Goal: Go to known website: Access a specific website the user already knows

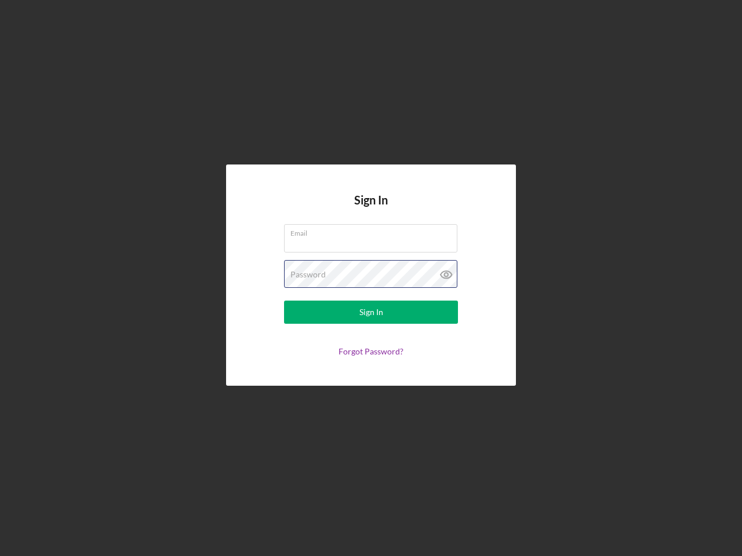
click at [371, 278] on div "Password" at bounding box center [371, 274] width 174 height 29
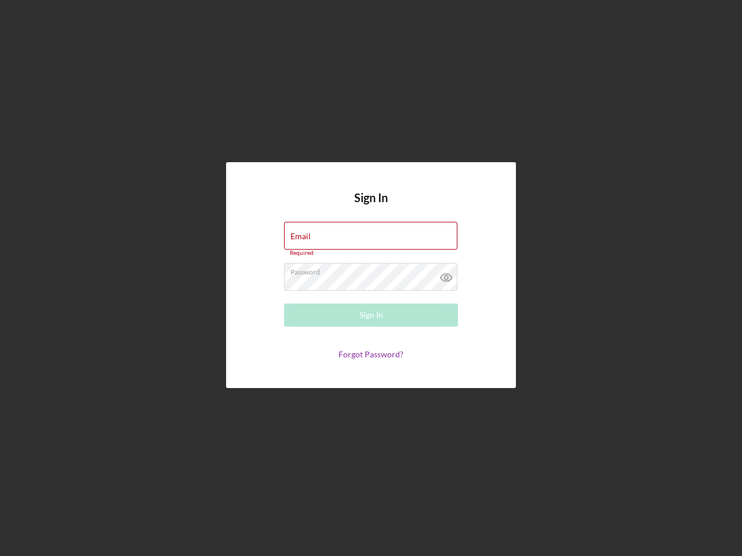
click at [446, 275] on icon at bounding box center [446, 277] width 29 height 29
